Goal: Transaction & Acquisition: Purchase product/service

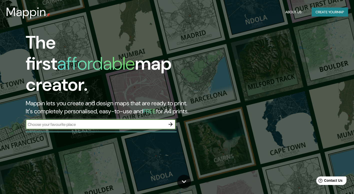
click at [152, 121] on input "text" at bounding box center [96, 124] width 140 height 6
type input "[GEOGRAPHIC_DATA]"
click at [174, 119] on button "button" at bounding box center [171, 124] width 10 height 10
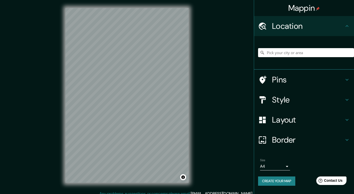
click at [287, 27] on h4 "Location" at bounding box center [308, 26] width 72 height 10
click at [280, 53] on input "Pick your city or area" at bounding box center [306, 52] width 96 height 9
click at [292, 54] on input "Pick your city or area" at bounding box center [306, 52] width 96 height 9
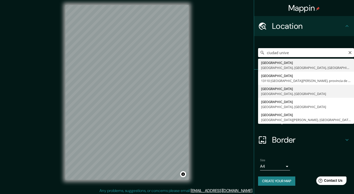
scroll to position [5, 0]
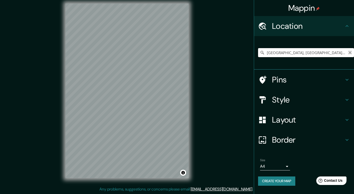
type input "[GEOGRAPHIC_DATA], [GEOGRAPHIC_DATA], [GEOGRAPHIC_DATA]"
click at [349, 53] on icon "Clear" at bounding box center [350, 53] width 4 height 4
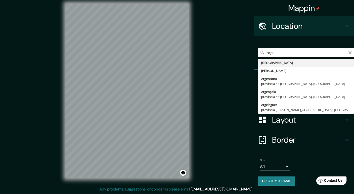
type input "[GEOGRAPHIC_DATA]"
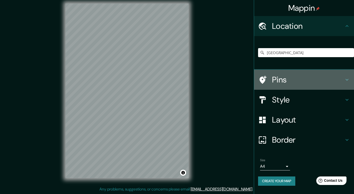
click at [283, 79] on h4 "Pins" at bounding box center [308, 80] width 72 height 10
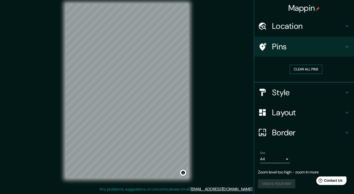
click at [299, 69] on button "Clear all pins" at bounding box center [306, 69] width 33 height 9
click at [306, 72] on button "Clear all pins" at bounding box center [306, 69] width 33 height 9
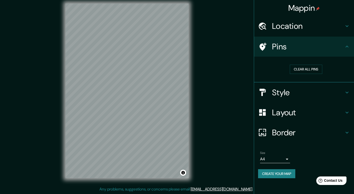
click at [134, 181] on div "© Mapbox © OpenStreetMap Improve this map" at bounding box center [127, 90] width 139 height 190
click at [300, 111] on h4 "Layout" at bounding box center [308, 112] width 72 height 10
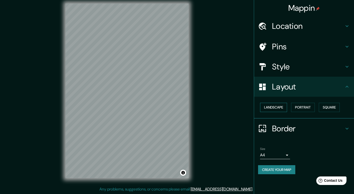
click at [281, 107] on button "Landscape" at bounding box center [273, 107] width 27 height 9
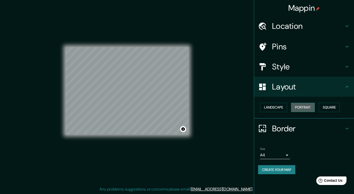
click at [307, 109] on button "Portrait" at bounding box center [303, 107] width 24 height 9
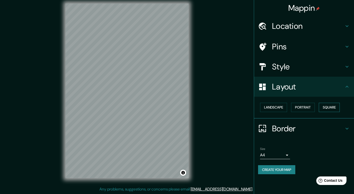
click at [335, 109] on button "Square" at bounding box center [329, 107] width 21 height 9
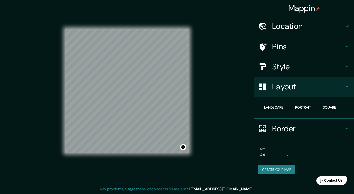
click at [303, 70] on h4 "Style" at bounding box center [308, 67] width 72 height 10
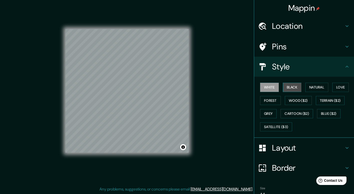
click at [294, 87] on button "Black" at bounding box center [292, 87] width 19 height 9
click at [311, 87] on button "Natural" at bounding box center [317, 87] width 23 height 9
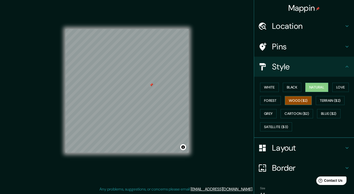
click at [295, 98] on button "Wood ($2)" at bounding box center [298, 100] width 27 height 9
click at [272, 99] on button "Forest" at bounding box center [270, 100] width 21 height 9
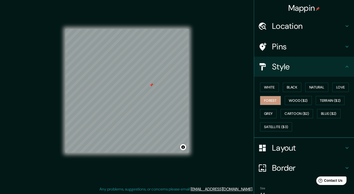
click at [345, 102] on div "White Black Natural Love Forest Wood ($2) Terrain ($2) Grey Cartoon ($2) Blue (…" at bounding box center [306, 107] width 96 height 53
click at [335, 92] on div "White Black Natural Love Forest Wood ($2) Terrain ($2) Grey Cartoon ($2) Blue (…" at bounding box center [306, 107] width 96 height 53
click at [341, 89] on button "Love" at bounding box center [341, 87] width 17 height 9
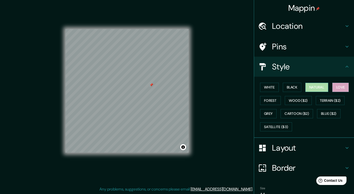
click at [321, 87] on button "Natural" at bounding box center [317, 87] width 23 height 9
click at [271, 112] on button "Grey" at bounding box center [268, 113] width 17 height 9
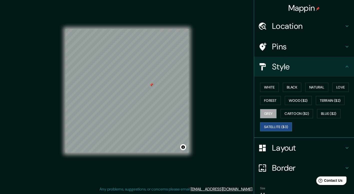
click at [274, 125] on button "Satellite ($3)" at bounding box center [276, 126] width 32 height 9
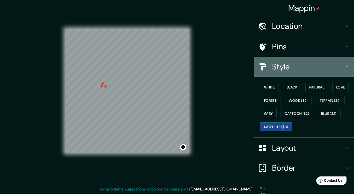
click at [281, 62] on h4 "Style" at bounding box center [308, 67] width 72 height 10
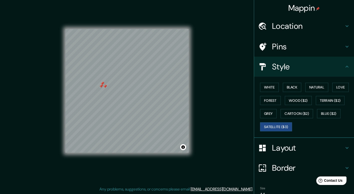
click at [285, 41] on div "Pins" at bounding box center [304, 47] width 100 height 20
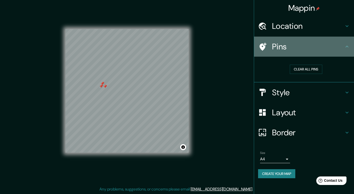
click at [284, 44] on h4 "Pins" at bounding box center [308, 47] width 72 height 10
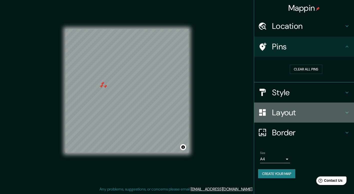
click at [286, 107] on h4 "Layout" at bounding box center [308, 112] width 72 height 10
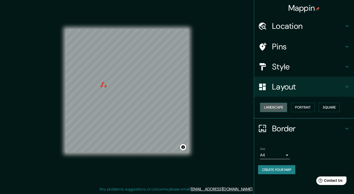
click at [280, 107] on button "Landscape" at bounding box center [273, 107] width 27 height 9
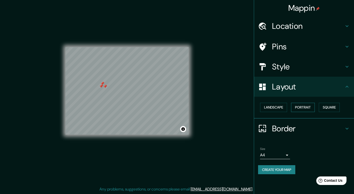
click at [302, 108] on button "Portrait" at bounding box center [303, 107] width 24 height 9
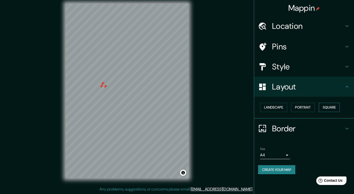
click at [331, 108] on button "Square" at bounding box center [329, 107] width 21 height 9
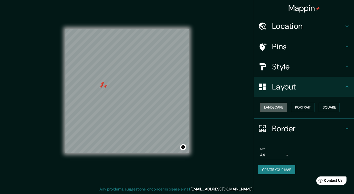
click at [273, 103] on button "Landscape" at bounding box center [273, 107] width 27 height 9
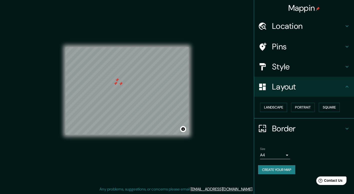
click at [291, 129] on h4 "Border" at bounding box center [308, 128] width 72 height 10
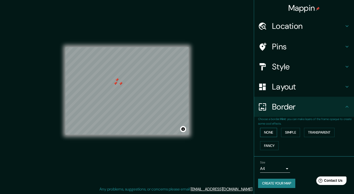
click at [269, 128] on button "None" at bounding box center [268, 132] width 17 height 9
click at [289, 134] on button "Simple" at bounding box center [290, 132] width 19 height 9
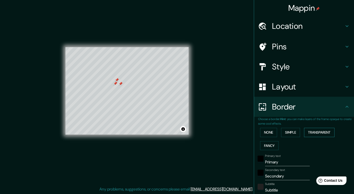
click at [323, 134] on button "Transparent" at bounding box center [319, 132] width 31 height 9
click at [265, 142] on button "Fancy" at bounding box center [269, 145] width 19 height 9
click at [266, 132] on button "None" at bounding box center [268, 132] width 17 height 9
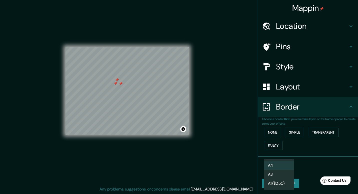
click at [285, 166] on body "Mappin Location [GEOGRAPHIC_DATA] Pins Style Layout Border Choose a border. Hin…" at bounding box center [179, 92] width 358 height 194
click at [280, 172] on li "A3" at bounding box center [279, 174] width 30 height 9
type input "a4"
